Goal: Information Seeking & Learning: Learn about a topic

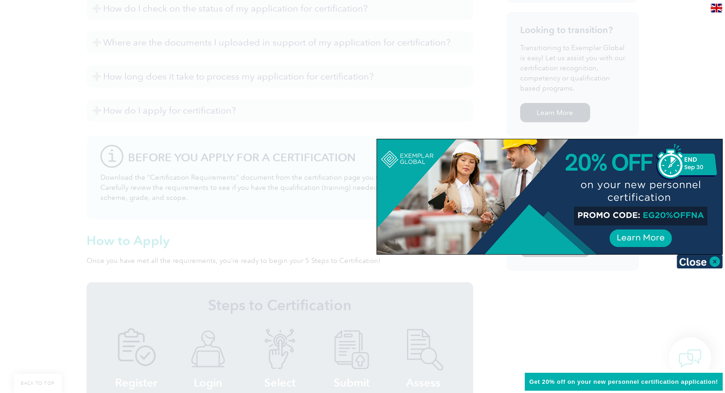
scroll to position [388, 0]
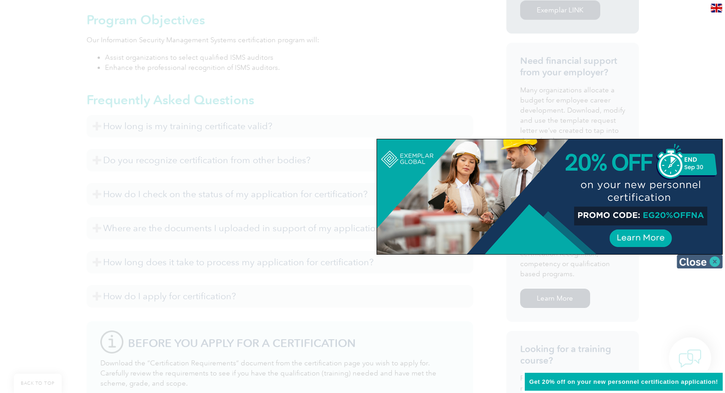
click at [716, 261] on img at bounding box center [699, 262] width 46 height 14
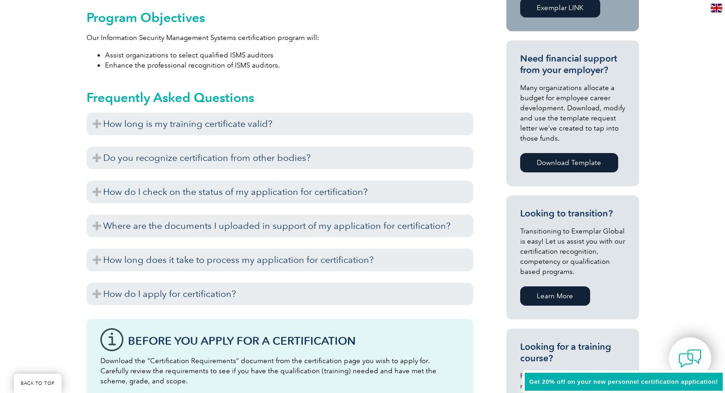
scroll to position [85, 0]
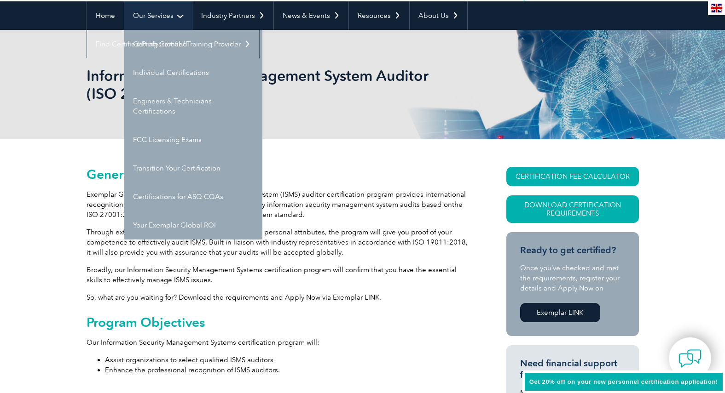
click at [170, 23] on link "Our Services" at bounding box center [158, 15] width 68 height 29
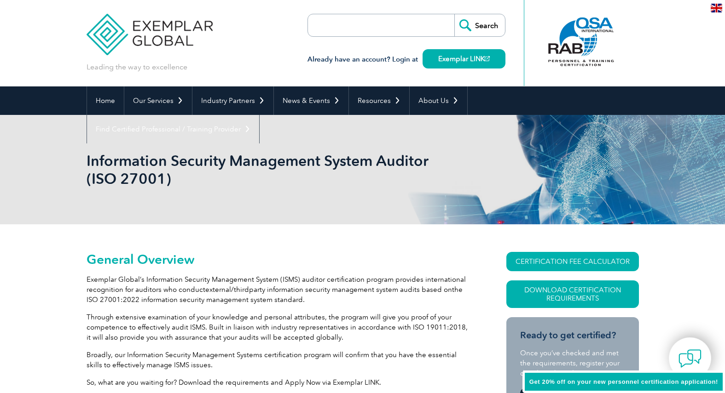
click at [170, 23] on img at bounding box center [150, 27] width 127 height 55
click at [167, 96] on link "Our Services" at bounding box center [158, 101] width 68 height 29
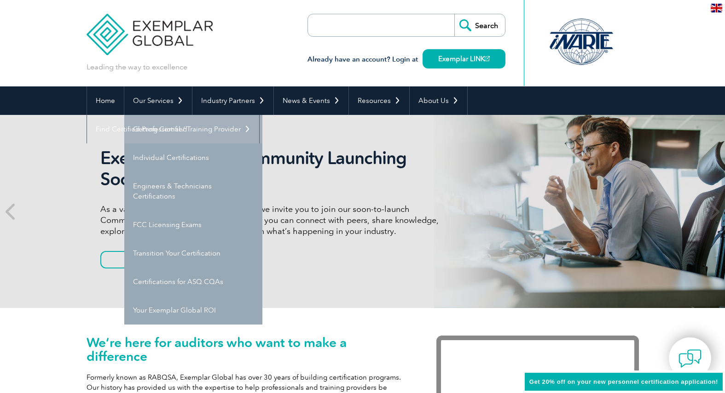
click at [172, 131] on link "Getting Certified" at bounding box center [193, 129] width 138 height 29
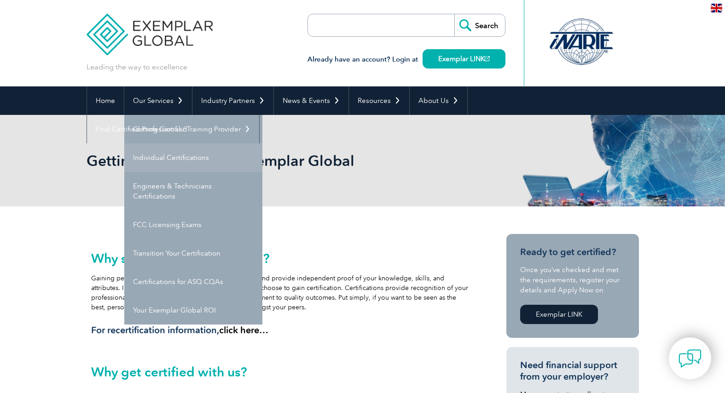
click at [198, 160] on link "Individual Certifications" at bounding box center [193, 158] width 138 height 29
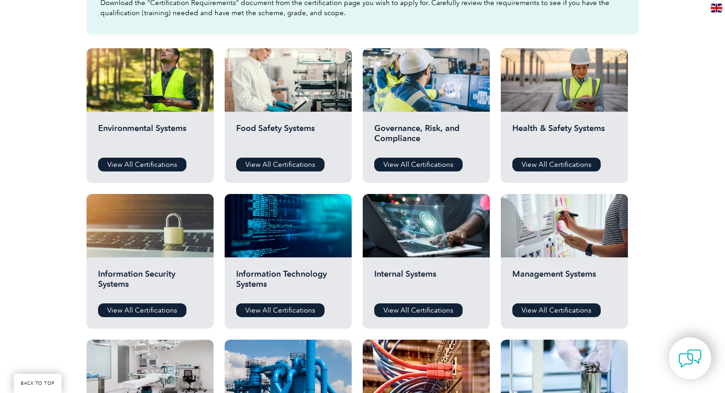
scroll to position [382, 0]
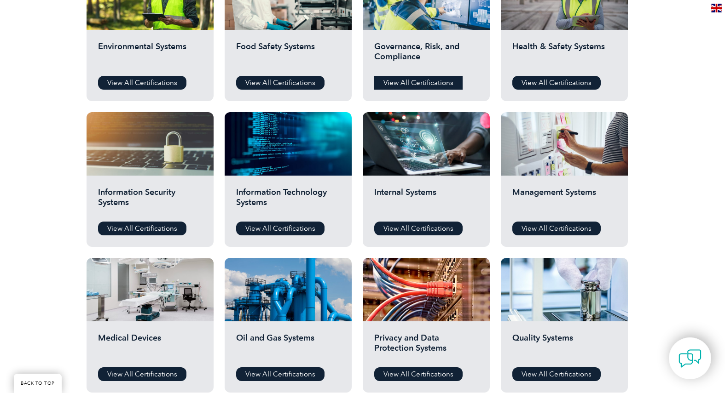
click at [417, 86] on link "View All Certifications" at bounding box center [418, 83] width 88 height 14
click at [312, 225] on link "View All Certifications" at bounding box center [280, 229] width 88 height 14
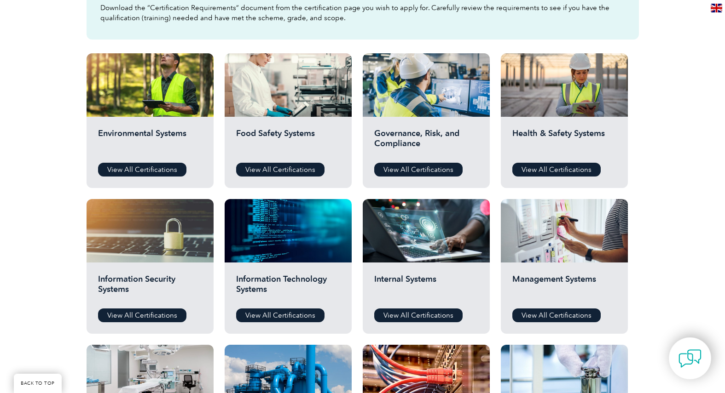
scroll to position [295, 0]
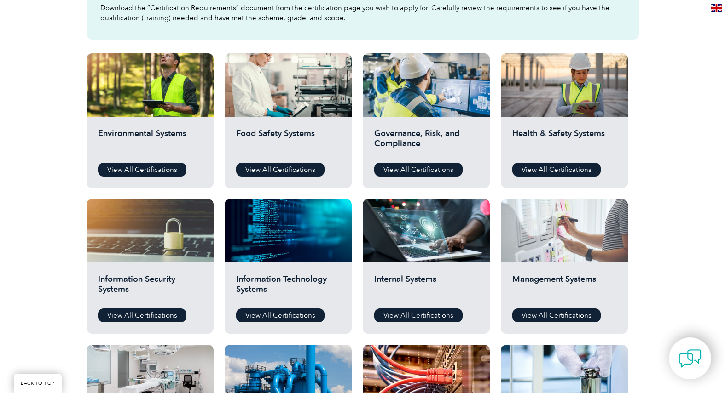
click at [535, 256] on div at bounding box center [564, 230] width 127 height 63
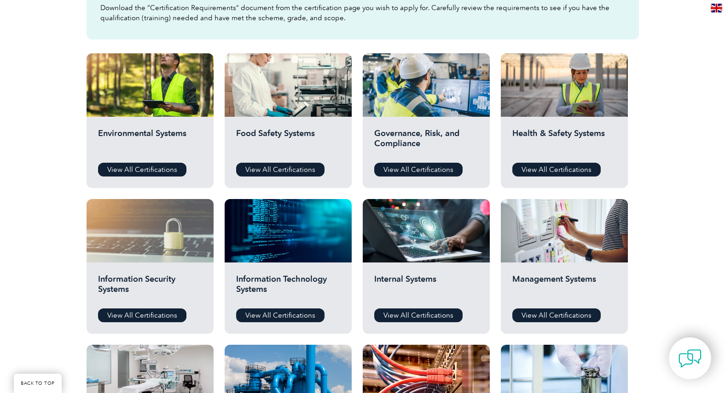
click at [173, 254] on div at bounding box center [150, 230] width 127 height 63
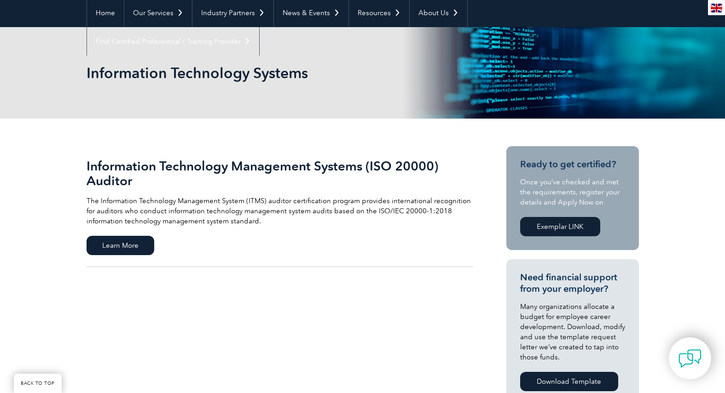
scroll to position [172, 0]
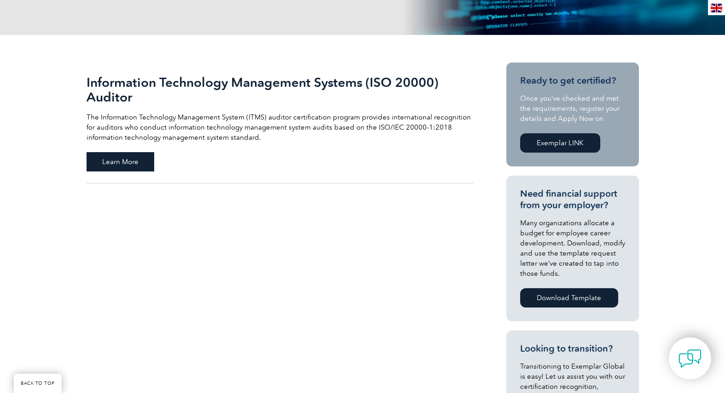
click at [123, 158] on span "Learn More" at bounding box center [121, 161] width 68 height 19
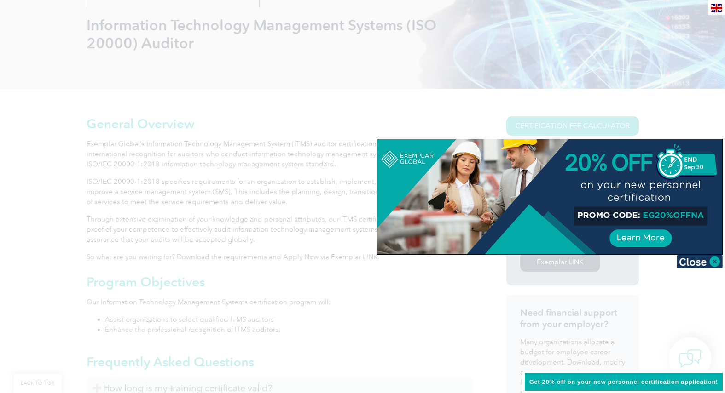
scroll to position [136, 0]
click at [691, 259] on img at bounding box center [699, 262] width 46 height 14
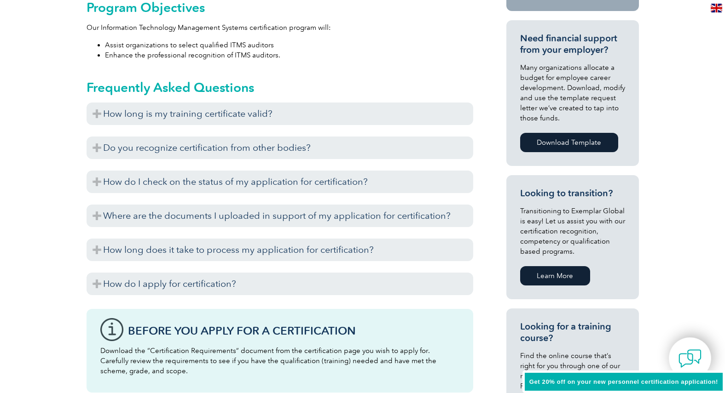
scroll to position [0, 0]
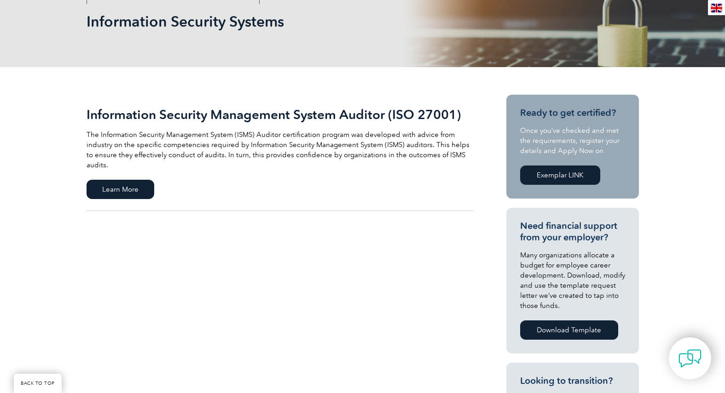
scroll to position [140, 0]
click at [139, 179] on span "Learn More" at bounding box center [121, 188] width 68 height 19
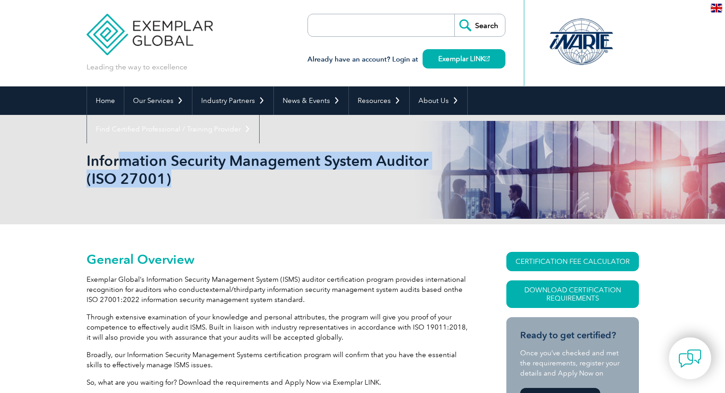
drag, startPoint x: 118, startPoint y: 162, endPoint x: 209, endPoint y: 197, distance: 97.3
click at [209, 197] on div "Information Security Management System Auditor (ISO 27001)" at bounding box center [363, 170] width 552 height 110
click at [208, 198] on div "Information Security Management System Auditor (ISO 27001)" at bounding box center [363, 170] width 552 height 110
